Goal: Communication & Community: Participate in discussion

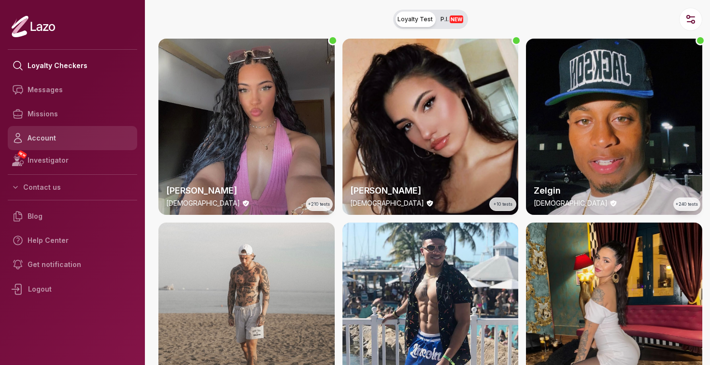
click at [59, 138] on link "Account" at bounding box center [72, 138] width 129 height 24
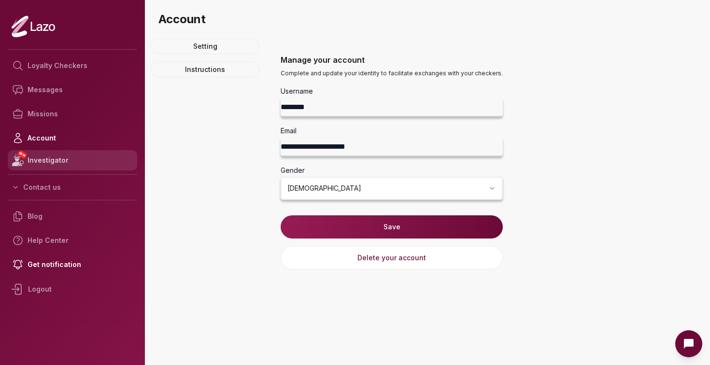
click at [62, 162] on link "NEW Investigator" at bounding box center [72, 160] width 129 height 20
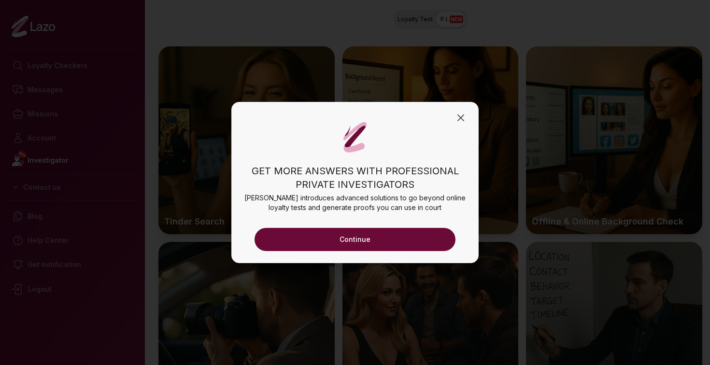
click at [469, 115] on div "Get more answers with professional private investigators [PERSON_NAME] introduc…" at bounding box center [354, 182] width 247 height 161
click at [461, 113] on icon "button" at bounding box center [461, 118] width 12 height 12
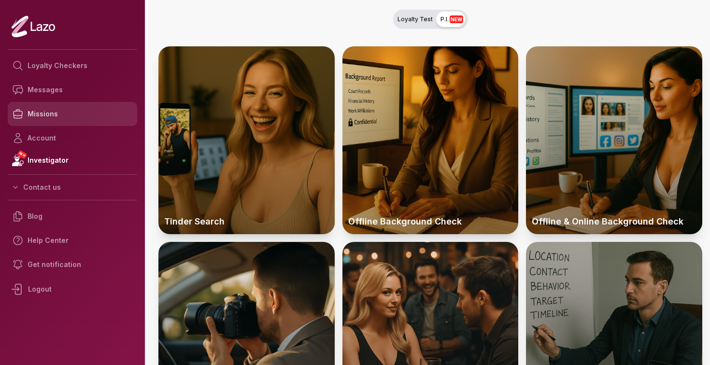
click at [43, 109] on link "Missions" at bounding box center [72, 114] width 129 height 24
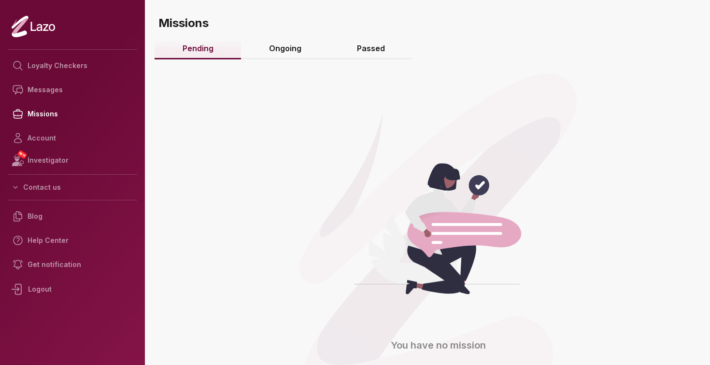
click at [284, 46] on link "Ongoing" at bounding box center [285, 49] width 88 height 21
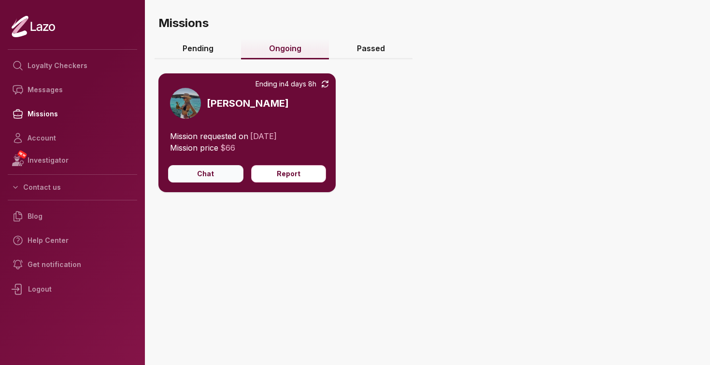
click at [219, 177] on button "Chat" at bounding box center [205, 173] width 75 height 17
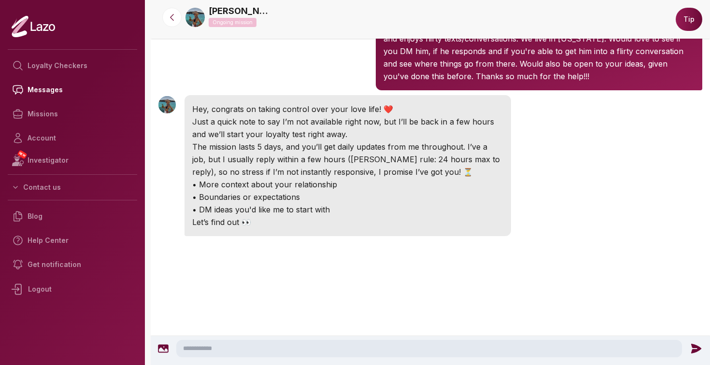
scroll to position [162, 0]
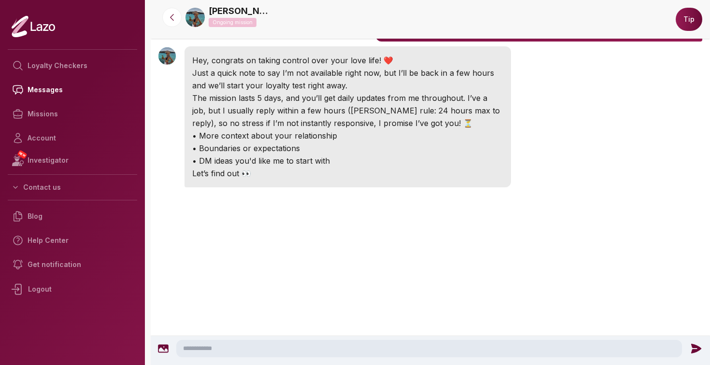
click at [270, 345] on textarea at bounding box center [429, 348] width 506 height 17
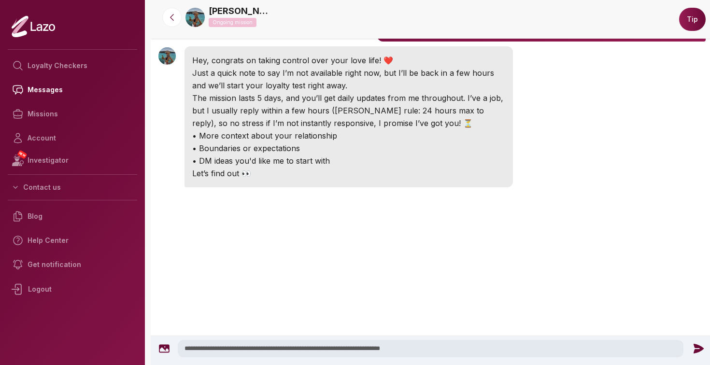
type textarea "**********"
click at [697, 347] on icon at bounding box center [699, 349] width 10 height 10
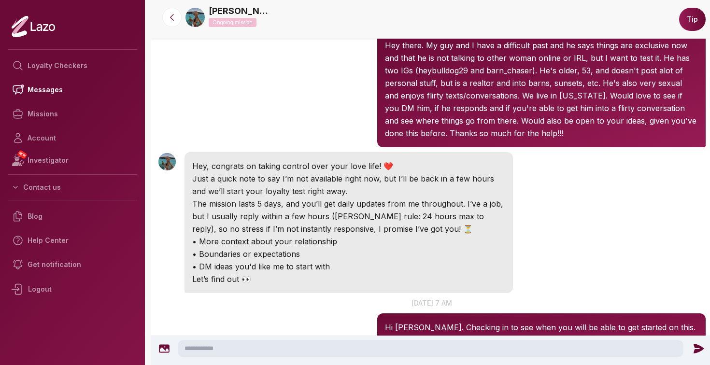
scroll to position [0, 0]
